Goal: Find contact information: Find contact information

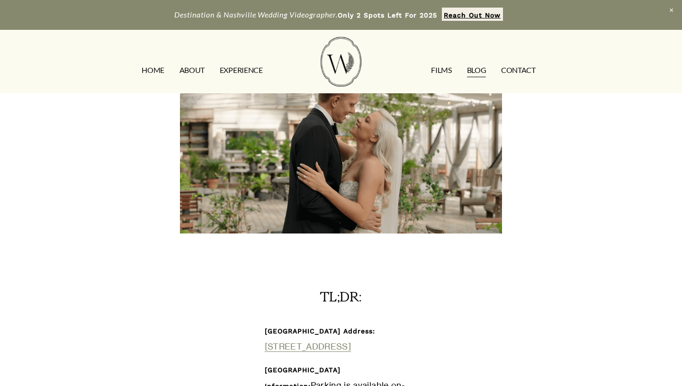
scroll to position [161, 0]
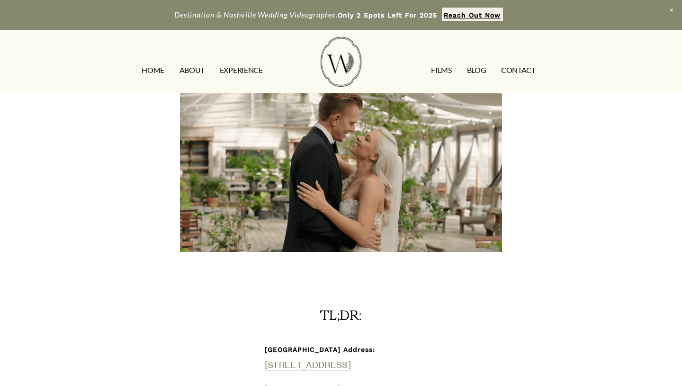
click at [520, 74] on link "CONTACT" at bounding box center [518, 70] width 35 height 15
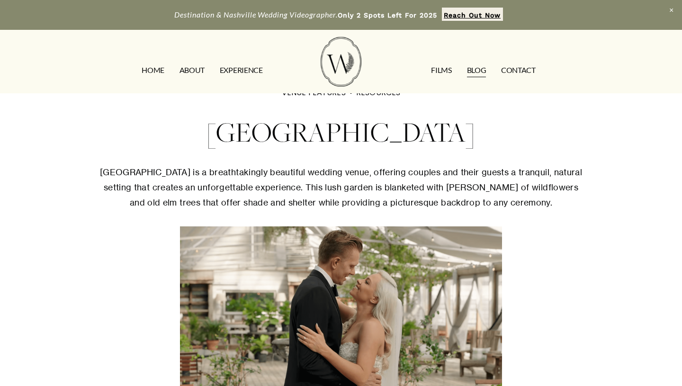
scroll to position [0, 0]
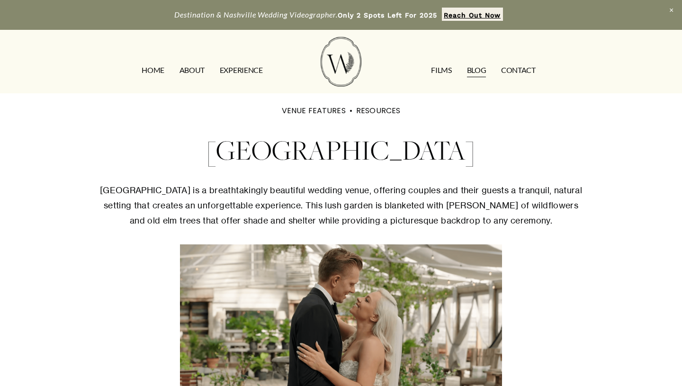
click at [335, 64] on img at bounding box center [341, 62] width 41 height 50
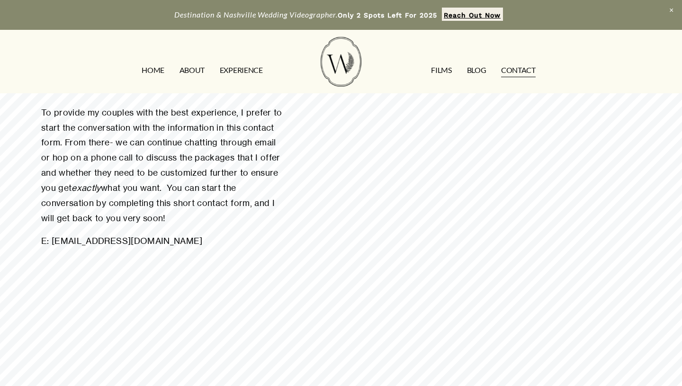
scroll to position [166, 0]
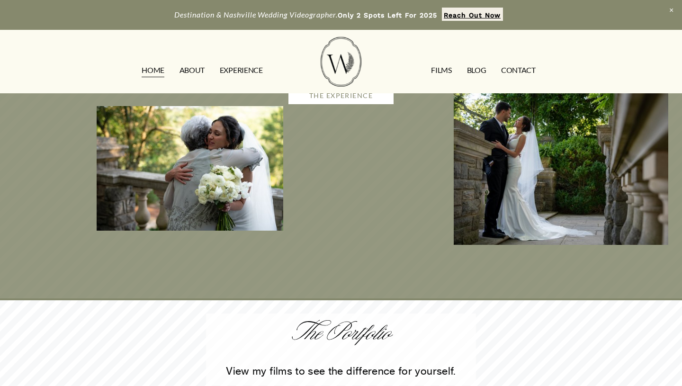
scroll to position [1760, 0]
